Goal: Browse casually

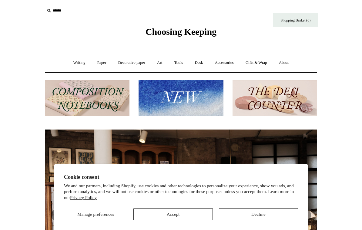
click at [184, 213] on button "Accept" at bounding box center [172, 215] width 79 height 12
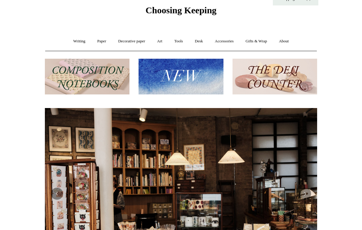
scroll to position [17, 0]
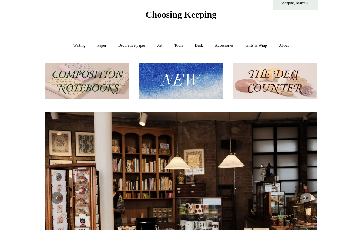
click at [72, 44] on link "Writing +" at bounding box center [79, 46] width 23 height 16
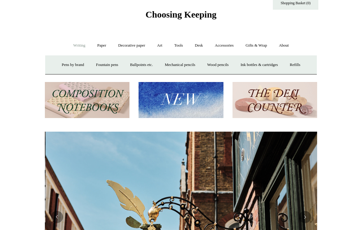
scroll to position [0, 272]
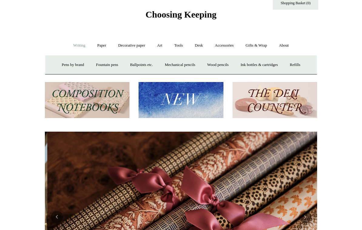
click at [95, 43] on link "Paper +" at bounding box center [102, 46] width 20 height 16
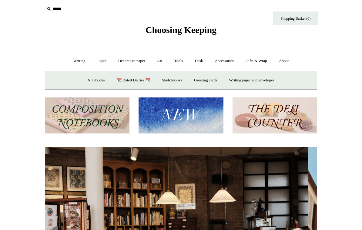
scroll to position [0, 0]
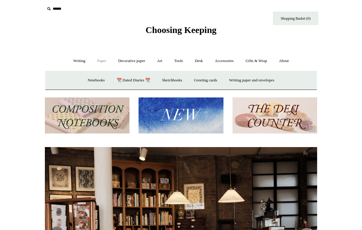
click at [132, 77] on link "📆 Dated Diaries 📆" at bounding box center [133, 80] width 44 height 16
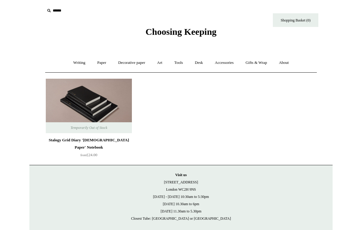
click at [75, 97] on img at bounding box center [89, 106] width 86 height 55
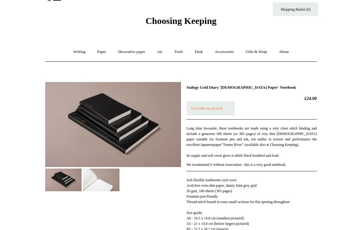
scroll to position [11, 0]
click at [107, 179] on img at bounding box center [101, 180] width 36 height 23
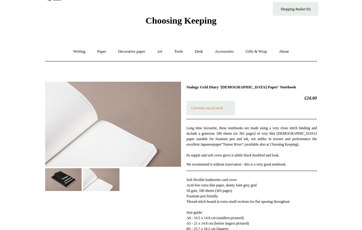
click at [96, 52] on link "Paper +" at bounding box center [102, 52] width 20 height 16
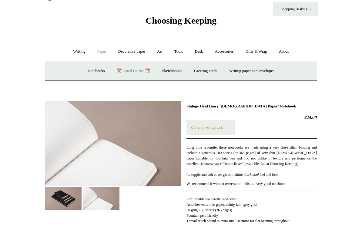
click at [89, 71] on link "Notebooks +" at bounding box center [96, 71] width 28 height 16
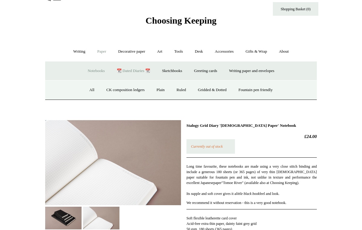
click at [253, 89] on link "Fountain pen friendly" at bounding box center [255, 90] width 45 height 16
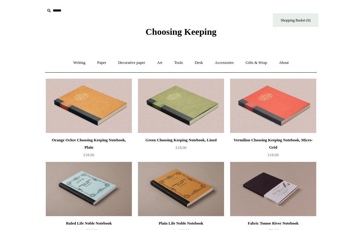
click at [231, 64] on link "Accessories +" at bounding box center [225, 63] width 30 height 16
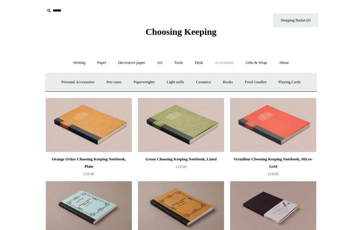
click at [203, 59] on link "Desk +" at bounding box center [199, 63] width 19 height 16
click at [210, 82] on link "Desk Accessories" at bounding box center [206, 82] width 39 height 16
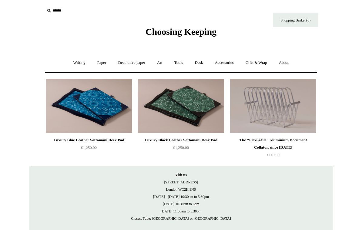
click at [204, 60] on link "Desk +" at bounding box center [199, 63] width 19 height 16
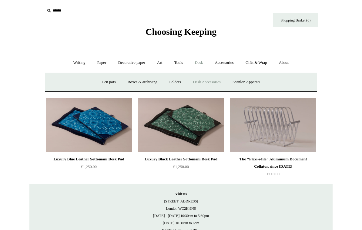
click at [175, 81] on link "Folders" at bounding box center [175, 82] width 23 height 16
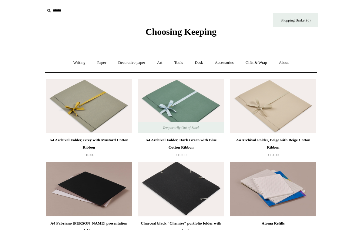
click at [202, 62] on link "Desk +" at bounding box center [199, 63] width 19 height 16
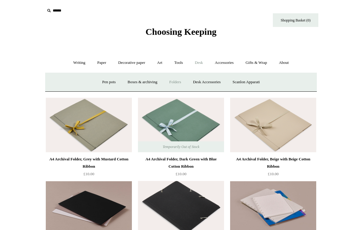
click at [143, 81] on link "Boxes & archiving" at bounding box center [142, 82] width 41 height 16
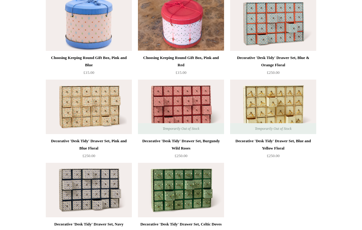
scroll to position [750, 0]
click at [283, 99] on img at bounding box center [273, 107] width 86 height 55
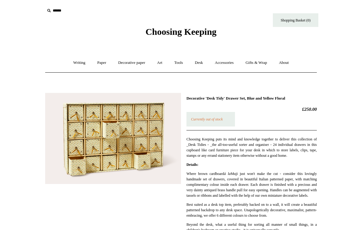
click at [201, 61] on link "Desk +" at bounding box center [199, 63] width 19 height 16
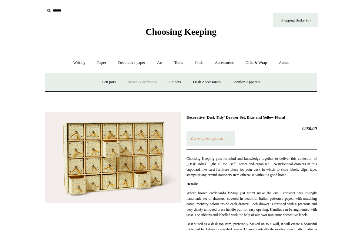
click at [103, 81] on link "Pen pots" at bounding box center [109, 82] width 24 height 16
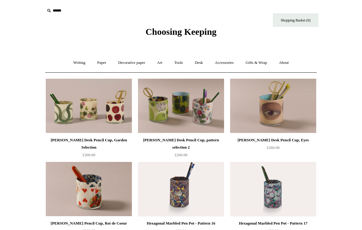
click at [260, 63] on link "Gifts & Wrap +" at bounding box center [256, 63] width 32 height 16
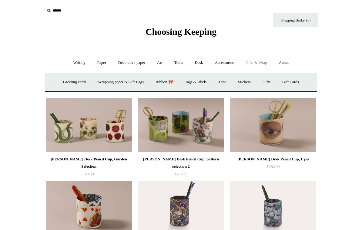
click at [180, 62] on link "Tools +" at bounding box center [179, 63] width 20 height 16
click at [170, 80] on link "Cutters" at bounding box center [170, 82] width 22 height 16
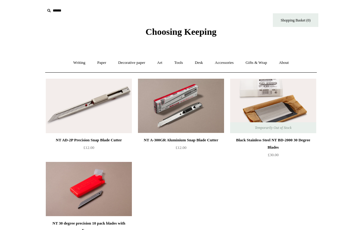
click at [163, 64] on link "Art +" at bounding box center [160, 63] width 16 height 16
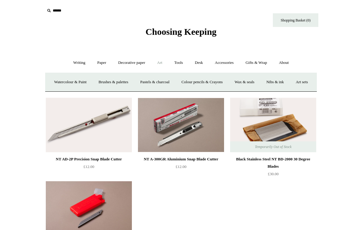
click at [260, 82] on link "Wax & seals" at bounding box center [244, 82] width 31 height 16
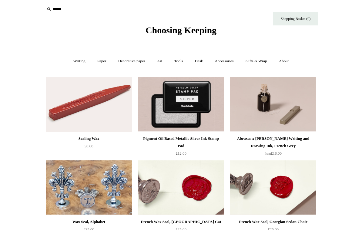
scroll to position [2, 0]
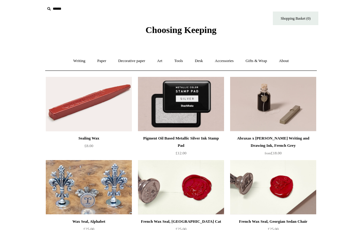
click at [67, 102] on img at bounding box center [89, 104] width 86 height 55
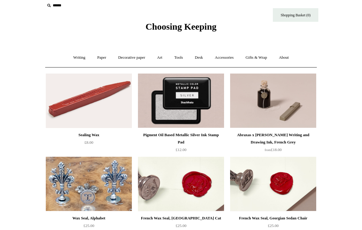
scroll to position [0, 0]
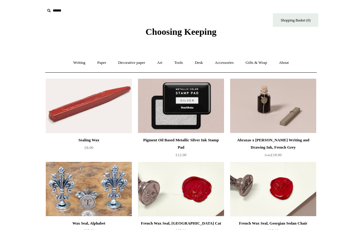
click at [161, 62] on link "Art +" at bounding box center [160, 63] width 16 height 16
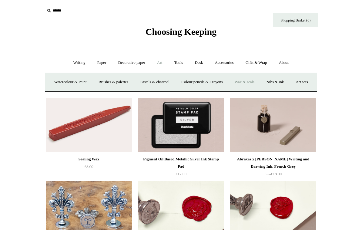
click at [289, 80] on link "Nibs & ink" at bounding box center [275, 82] width 29 height 16
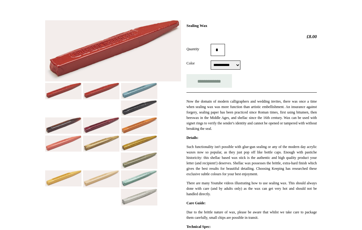
click at [63, 139] on img at bounding box center [63, 144] width 36 height 16
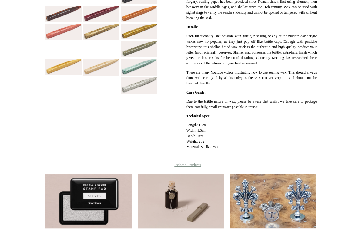
scroll to position [180, 0]
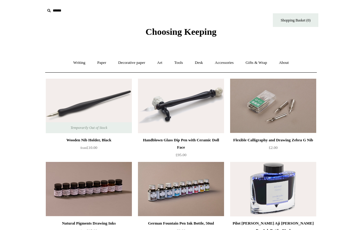
click at [160, 60] on link "Art +" at bounding box center [160, 63] width 16 height 16
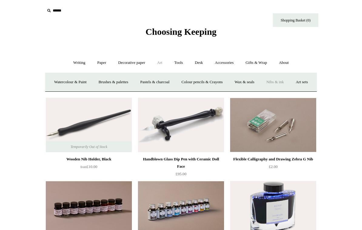
click at [76, 82] on link "Watercolour & Paint" at bounding box center [70, 82] width 43 height 16
click at [121, 82] on link "Brushes & palettes" at bounding box center [113, 82] width 41 height 16
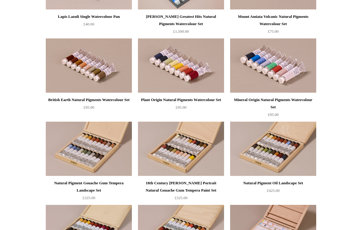
scroll to position [1111, 0]
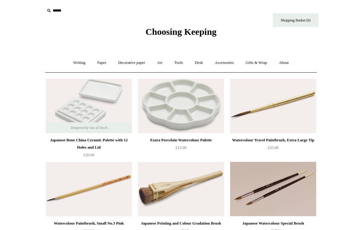
click at [164, 66] on link "Art +" at bounding box center [160, 63] width 16 height 16
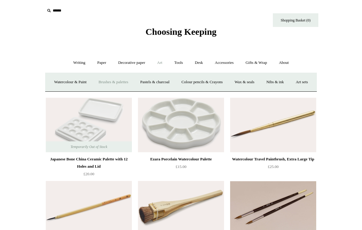
click at [75, 80] on link "Watercolour & Paint" at bounding box center [70, 82] width 43 height 16
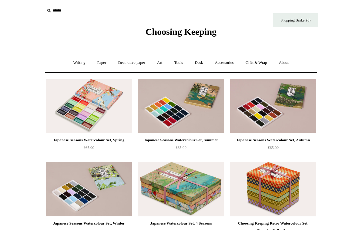
click at [180, 62] on link "Tools +" at bounding box center [179, 63] width 20 height 16
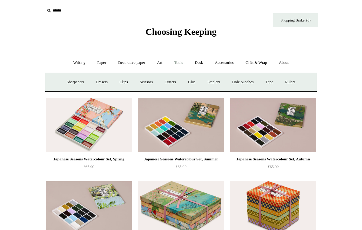
click at [120, 81] on link "Clips +" at bounding box center [123, 82] width 19 height 16
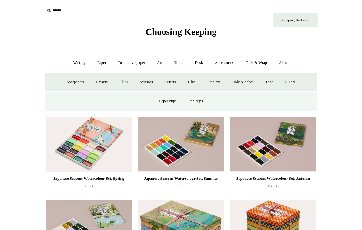
click at [167, 99] on link "Paper clips" at bounding box center [168, 101] width 28 height 16
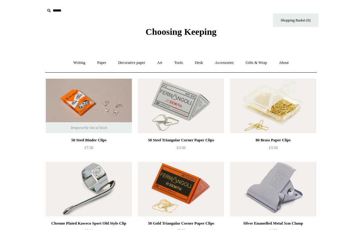
click at [201, 60] on link "Desk +" at bounding box center [199, 63] width 19 height 16
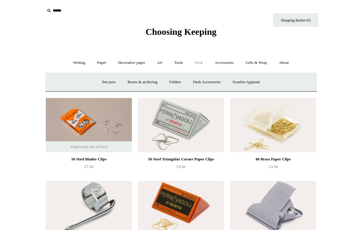
click at [246, 83] on link "Scanlon Apparati" at bounding box center [246, 82] width 38 height 16
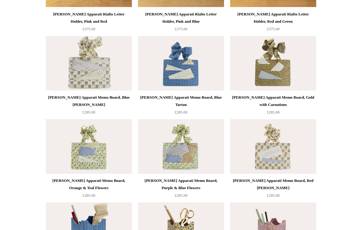
scroll to position [156, 0]
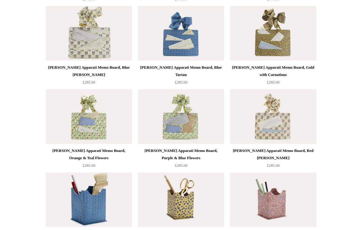
click at [175, 45] on img at bounding box center [181, 33] width 86 height 55
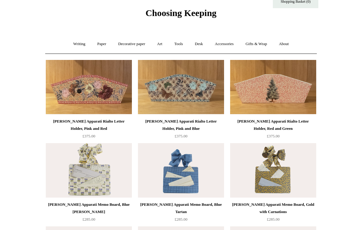
scroll to position [0, 0]
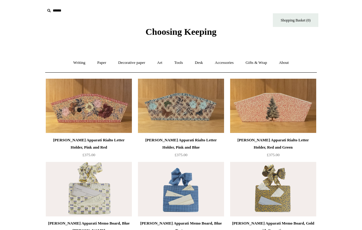
click at [202, 59] on link "Desk +" at bounding box center [199, 63] width 19 height 16
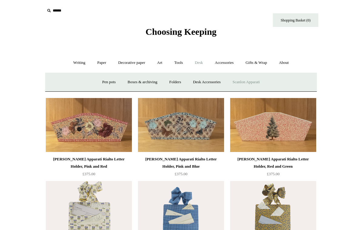
click at [231, 63] on link "Accessories +" at bounding box center [225, 63] width 30 height 16
click at [65, 79] on link "Personal Accessories +" at bounding box center [78, 82] width 44 height 16
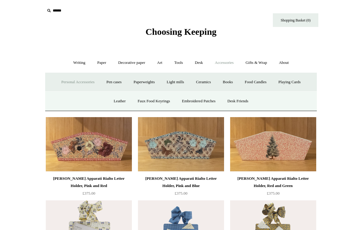
click at [113, 102] on link "Leather" at bounding box center [119, 101] width 23 height 16
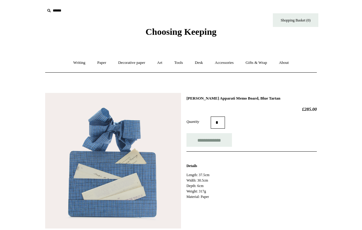
click at [123, 172] on img at bounding box center [113, 161] width 136 height 136
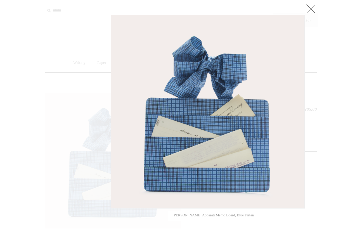
click at [310, 8] on link at bounding box center [311, 9] width 12 height 12
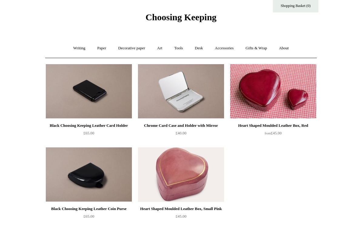
scroll to position [15, 0]
click at [73, 88] on img at bounding box center [89, 91] width 86 height 55
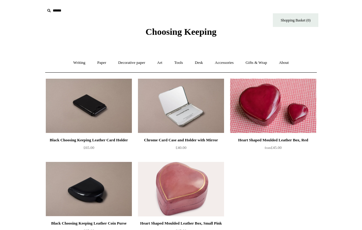
scroll to position [24, 0]
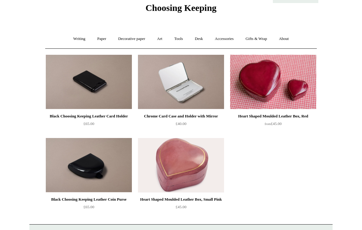
click at [173, 86] on img at bounding box center [181, 82] width 86 height 55
click at [262, 33] on link "Gifts & Wrap +" at bounding box center [256, 39] width 32 height 16
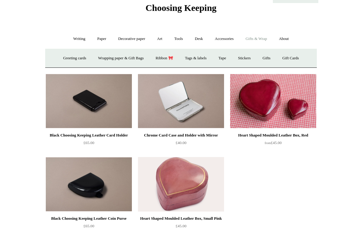
click at [202, 58] on link "Tags & labels" at bounding box center [196, 58] width 32 height 16
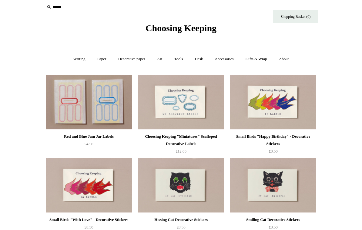
scroll to position [5, 0]
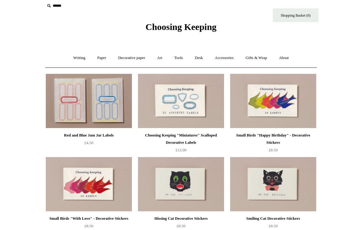
click at [81, 177] on img at bounding box center [89, 185] width 86 height 55
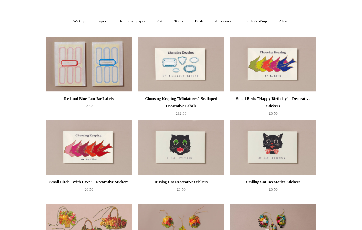
scroll to position [0, 0]
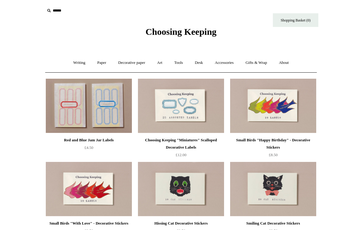
click at [264, 62] on link "Gifts & Wrap +" at bounding box center [256, 63] width 32 height 16
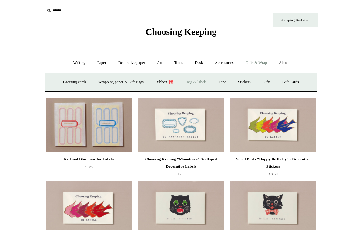
click at [250, 82] on link "Stickers" at bounding box center [245, 82] width 24 height 16
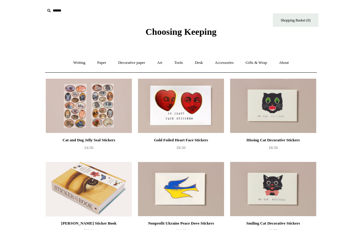
click at [78, 101] on img at bounding box center [89, 106] width 86 height 55
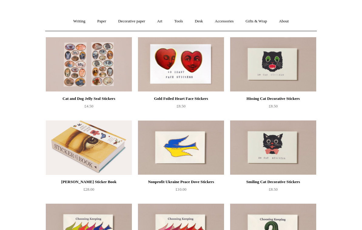
scroll to position [77, 0]
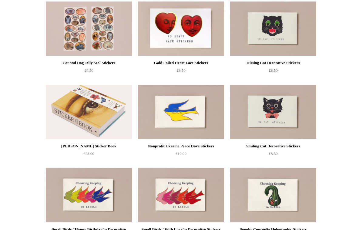
click at [79, 110] on img at bounding box center [89, 112] width 86 height 55
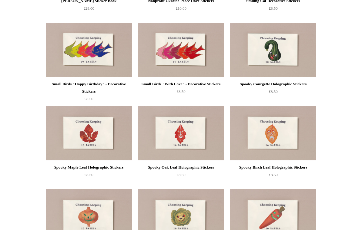
scroll to position [223, 0]
click at [82, 133] on img at bounding box center [89, 133] width 86 height 55
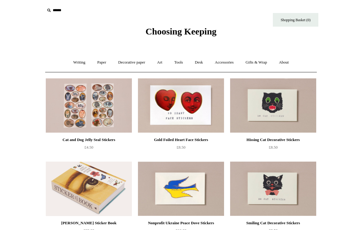
scroll to position [0, 0]
click at [222, 63] on link "Accessories +" at bounding box center [225, 63] width 30 height 16
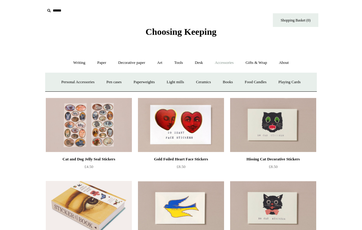
click at [256, 58] on link "Gifts & Wrap +" at bounding box center [256, 63] width 32 height 16
click at [163, 80] on link "Ribbon 🎀" at bounding box center [164, 82] width 29 height 16
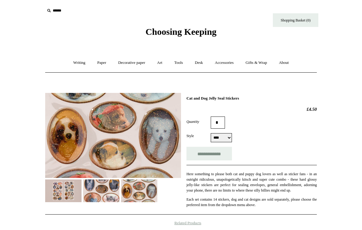
click at [98, 186] on img at bounding box center [101, 191] width 36 height 23
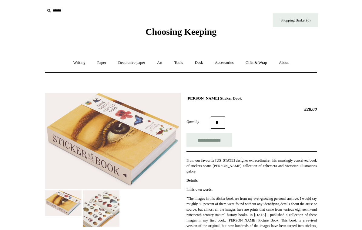
click at [97, 210] on img at bounding box center [101, 209] width 36 height 36
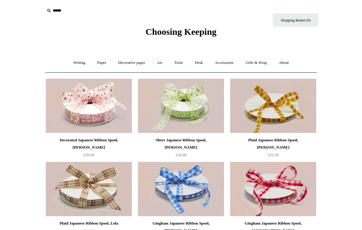
click at [262, 60] on link "Gifts & Wrap +" at bounding box center [256, 63] width 32 height 16
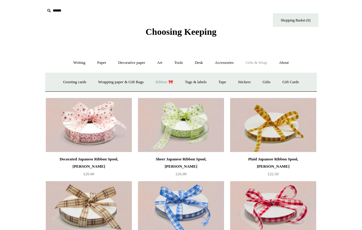
click at [106, 81] on link "Wrapping paper & Gift Bags" at bounding box center [121, 82] width 56 height 16
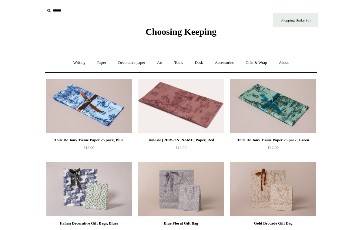
click at [259, 63] on link "Gifts & Wrap +" at bounding box center [256, 63] width 32 height 16
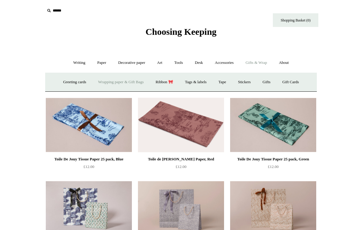
click at [226, 82] on link "Tape" at bounding box center [222, 82] width 18 height 16
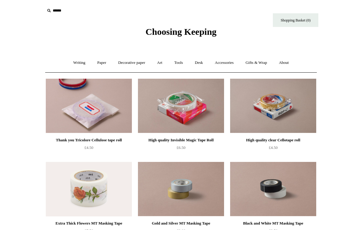
click at [262, 59] on link "Gifts & Wrap +" at bounding box center [256, 63] width 32 height 16
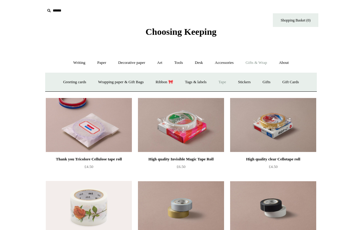
click at [63, 78] on link "Greeting cards +" at bounding box center [75, 82] width 34 height 16
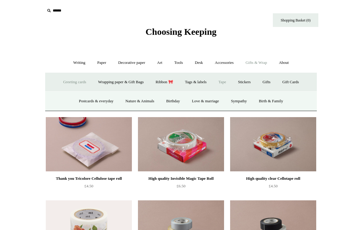
click at [88, 99] on link "Postcards & everyday" at bounding box center [95, 101] width 45 height 16
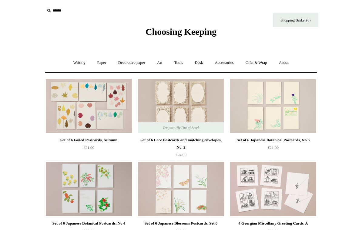
click at [257, 61] on link "Gifts & Wrap +" at bounding box center [256, 63] width 32 height 16
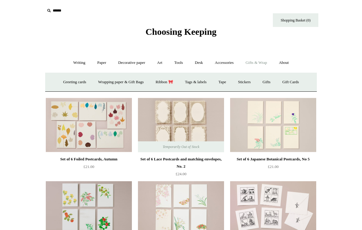
click at [271, 87] on link "Gifts +" at bounding box center [266, 82] width 19 height 16
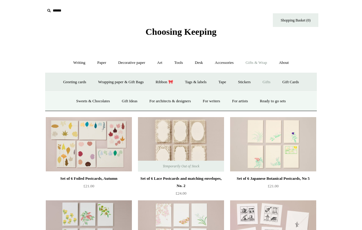
click at [216, 102] on link "For writers" at bounding box center [211, 101] width 28 height 16
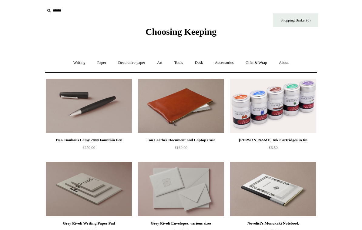
click at [176, 109] on img at bounding box center [181, 106] width 86 height 55
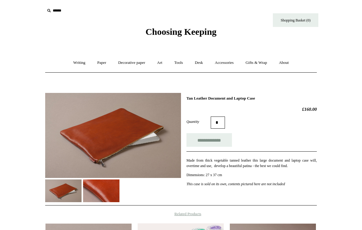
click at [105, 184] on img at bounding box center [101, 191] width 36 height 23
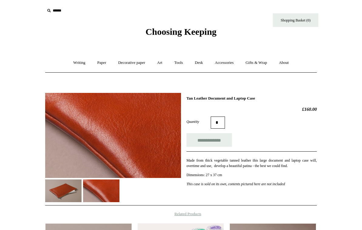
click at [62, 190] on img at bounding box center [63, 191] width 36 height 23
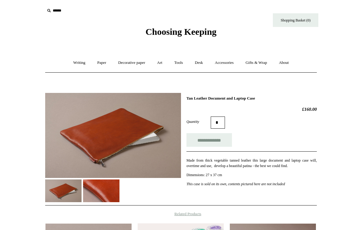
click at [257, 63] on link "Gifts & Wrap +" at bounding box center [256, 63] width 32 height 16
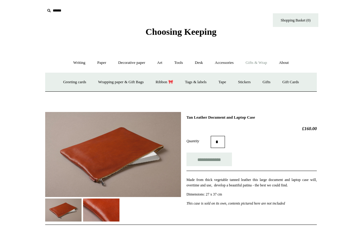
click at [272, 84] on link "Gifts +" at bounding box center [266, 82] width 19 height 16
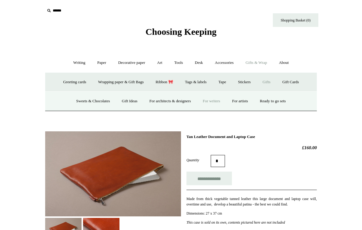
click at [211, 99] on link "For writers" at bounding box center [211, 101] width 28 height 16
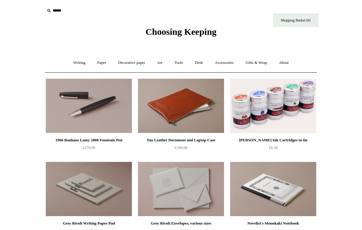
click at [176, 60] on link "Tools +" at bounding box center [179, 63] width 20 height 16
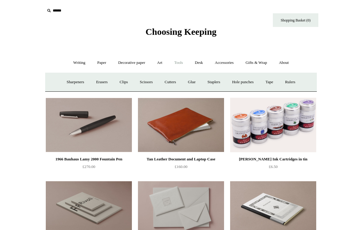
click at [244, 83] on link "Hole punches" at bounding box center [243, 82] width 32 height 16
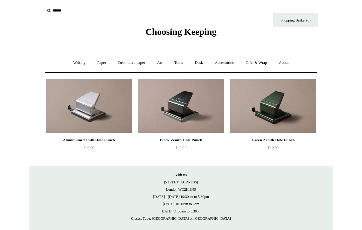
click at [69, 58] on link "Writing +" at bounding box center [79, 63] width 23 height 16
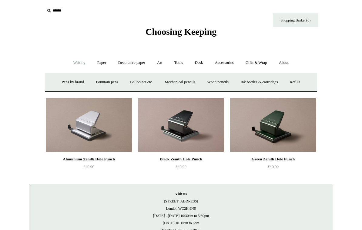
click at [101, 79] on link "Fountain pens +" at bounding box center [106, 82] width 33 height 16
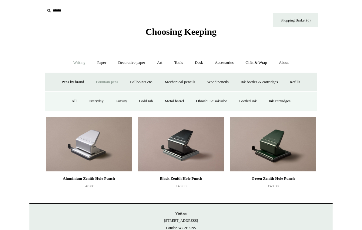
click at [66, 98] on link "All" at bounding box center [74, 101] width 16 height 16
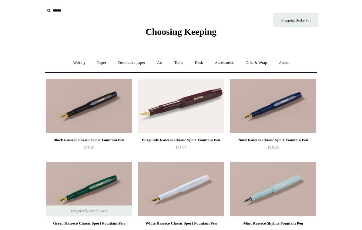
click at [71, 61] on link "Writing +" at bounding box center [79, 63] width 23 height 16
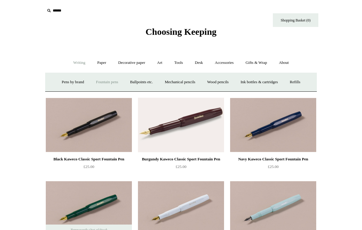
click at [266, 83] on link "Ink bottles & cartridges +" at bounding box center [259, 82] width 48 height 16
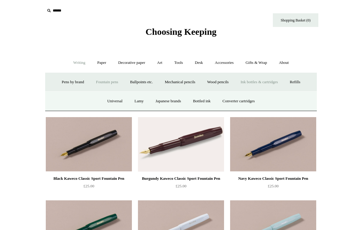
click at [234, 99] on link "Converter cartridges" at bounding box center [238, 101] width 43 height 16
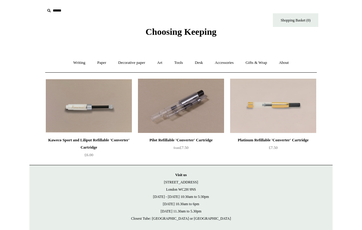
click at [72, 60] on link "Writing +" at bounding box center [79, 63] width 23 height 16
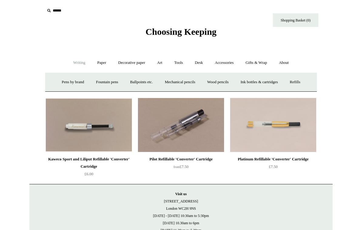
click at [92, 70] on link "Paper +" at bounding box center [102, 63] width 20 height 16
click at [69, 60] on link "Writing +" at bounding box center [79, 63] width 23 height 16
click at [99, 81] on link "Fountain pens +" at bounding box center [106, 82] width 33 height 16
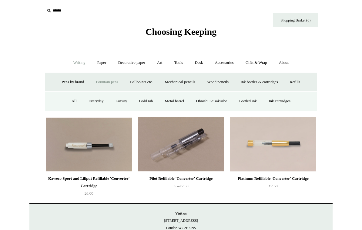
click at [89, 101] on link "Everyday" at bounding box center [96, 101] width 26 height 16
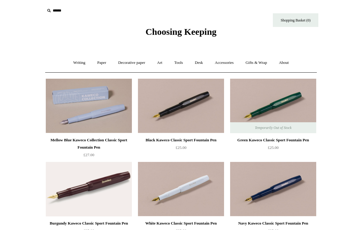
click at [74, 64] on link "Writing +" at bounding box center [79, 63] width 23 height 16
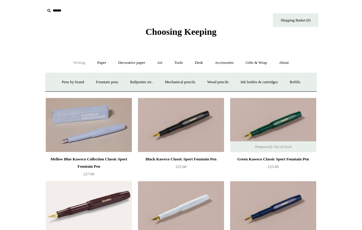
click at [260, 85] on link "Ink bottles & cartridges +" at bounding box center [259, 82] width 48 height 16
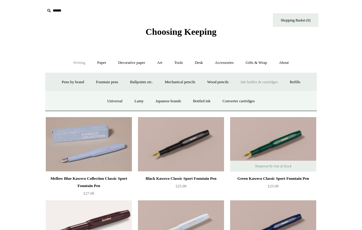
click at [109, 98] on link "Universal" at bounding box center [115, 101] width 26 height 16
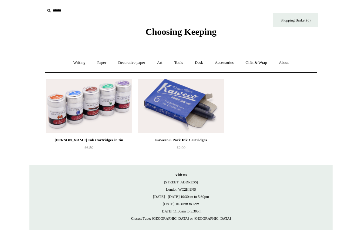
click at [176, 112] on img at bounding box center [181, 106] width 86 height 55
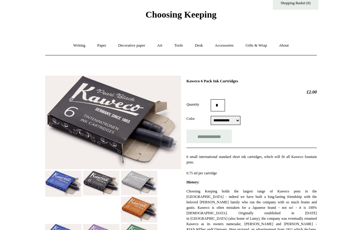
scroll to position [21, 0]
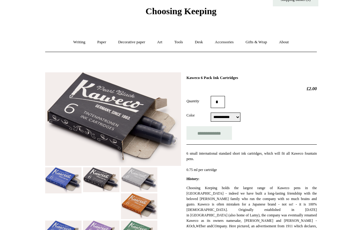
click at [74, 42] on link "Writing +" at bounding box center [79, 42] width 23 height 16
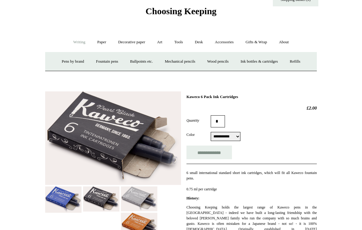
click at [99, 59] on link "Fountain pens +" at bounding box center [106, 62] width 33 height 16
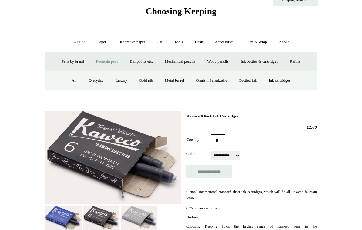
click at [68, 82] on link "All" at bounding box center [74, 81] width 16 height 16
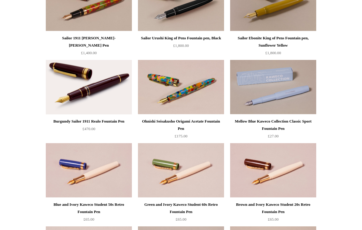
scroll to position [1964, 0]
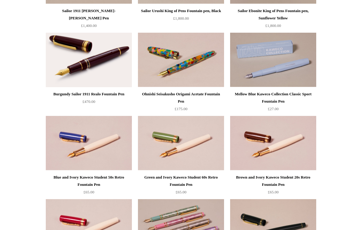
click at [277, 57] on img at bounding box center [273, 60] width 86 height 55
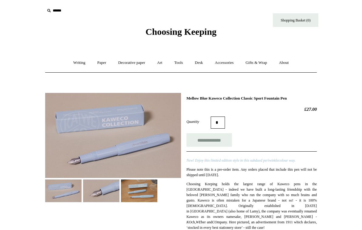
click at [101, 194] on img at bounding box center [101, 191] width 36 height 23
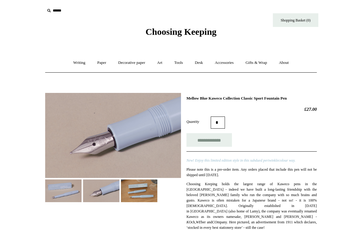
click at [141, 186] on img at bounding box center [139, 191] width 36 height 23
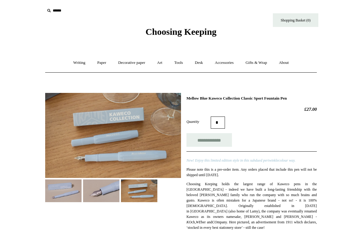
click at [76, 61] on link "Writing +" at bounding box center [79, 63] width 23 height 16
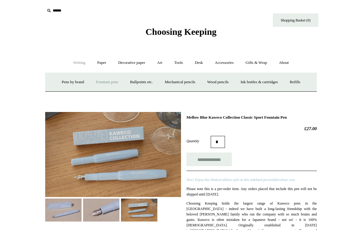
click at [139, 81] on link "Ballpoints etc. +" at bounding box center [142, 82] width 34 height 16
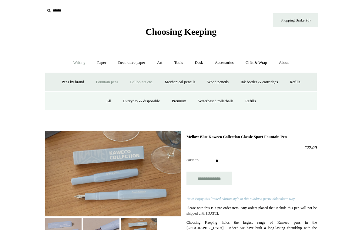
click at [104, 99] on link "All" at bounding box center [109, 101] width 16 height 16
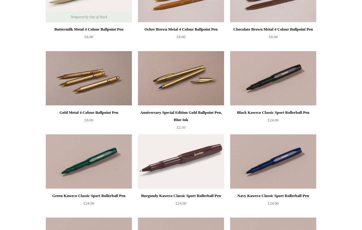
scroll to position [123, 0]
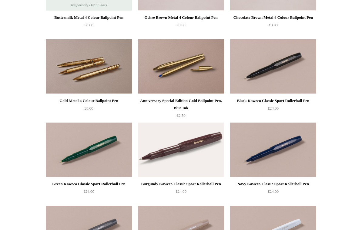
click at [270, 62] on img at bounding box center [273, 67] width 86 height 55
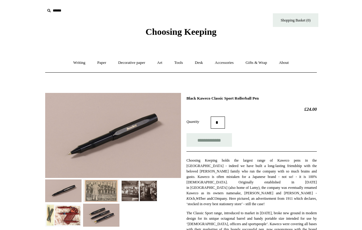
click at [102, 210] on img at bounding box center [101, 215] width 36 height 23
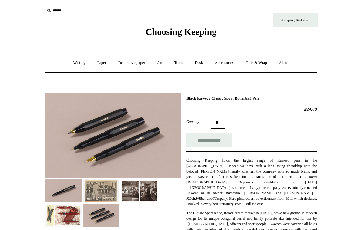
click at [66, 211] on img at bounding box center [63, 215] width 36 height 23
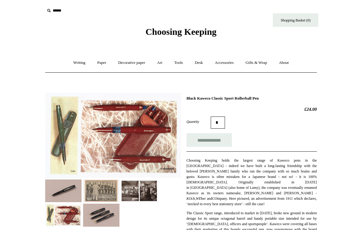
click at [228, 66] on link "Accessories +" at bounding box center [225, 63] width 30 height 16
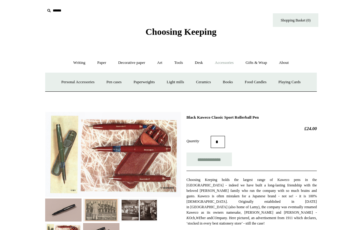
click at [228, 81] on link "Books" at bounding box center [227, 82] width 21 height 16
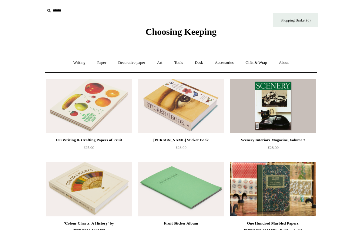
click at [80, 102] on img at bounding box center [89, 106] width 86 height 55
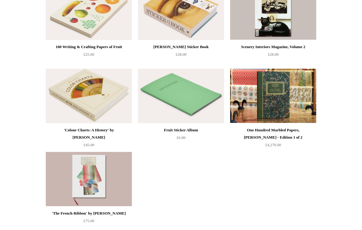
scroll to position [93, 0]
click at [172, 96] on img at bounding box center [181, 96] width 86 height 55
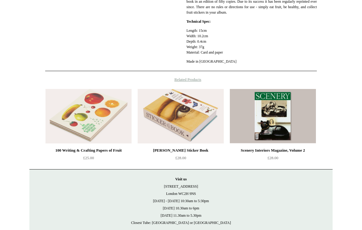
scroll to position [212, 0]
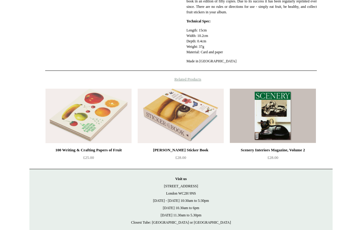
click at [188, 122] on img at bounding box center [181, 116] width 86 height 55
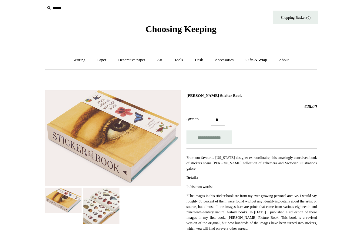
scroll to position [3, 0]
click at [292, 57] on link "About +" at bounding box center [284, 60] width 21 height 16
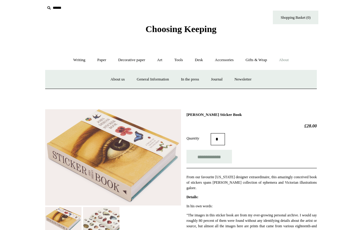
click at [111, 76] on link "About us" at bounding box center [117, 80] width 25 height 16
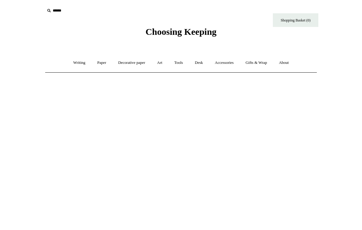
click at [77, 62] on link "Writing +" at bounding box center [79, 63] width 23 height 16
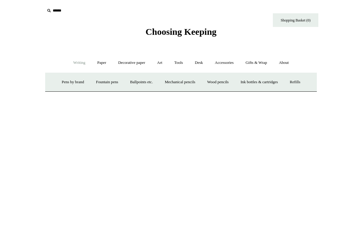
click at [176, 81] on link "Mechanical pencils +" at bounding box center [180, 82] width 42 height 16
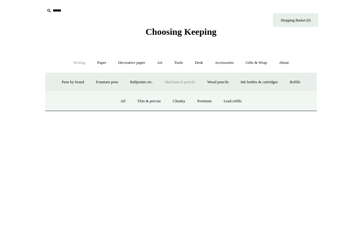
click at [118, 95] on link "All" at bounding box center [123, 101] width 16 height 16
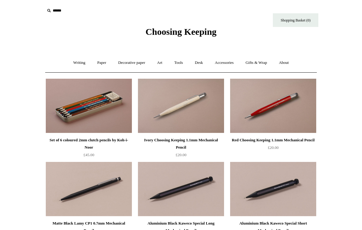
click at [75, 59] on link "Writing +" at bounding box center [79, 63] width 23 height 16
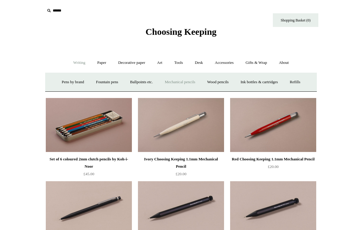
click at [302, 83] on link "Refills +" at bounding box center [295, 82] width 22 height 16
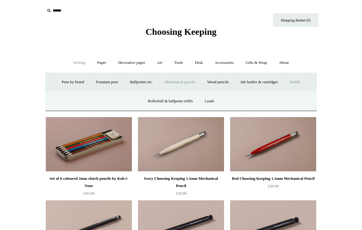
click at [159, 100] on link "Rollerball & ballpoint refills" at bounding box center [171, 101] width 56 height 16
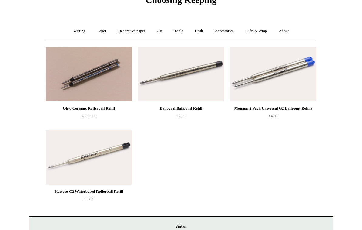
scroll to position [32, 0]
click at [15, 117] on html "Menu Choosing Keeping * Shipping Information Shopping Basket (0) * ⤺ + +" at bounding box center [181, 140] width 362 height 344
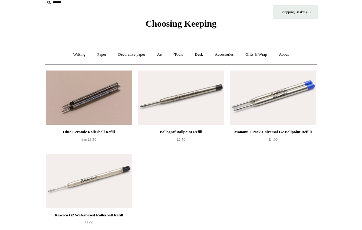
scroll to position [0, 0]
